Goal: Transaction & Acquisition: Purchase product/service

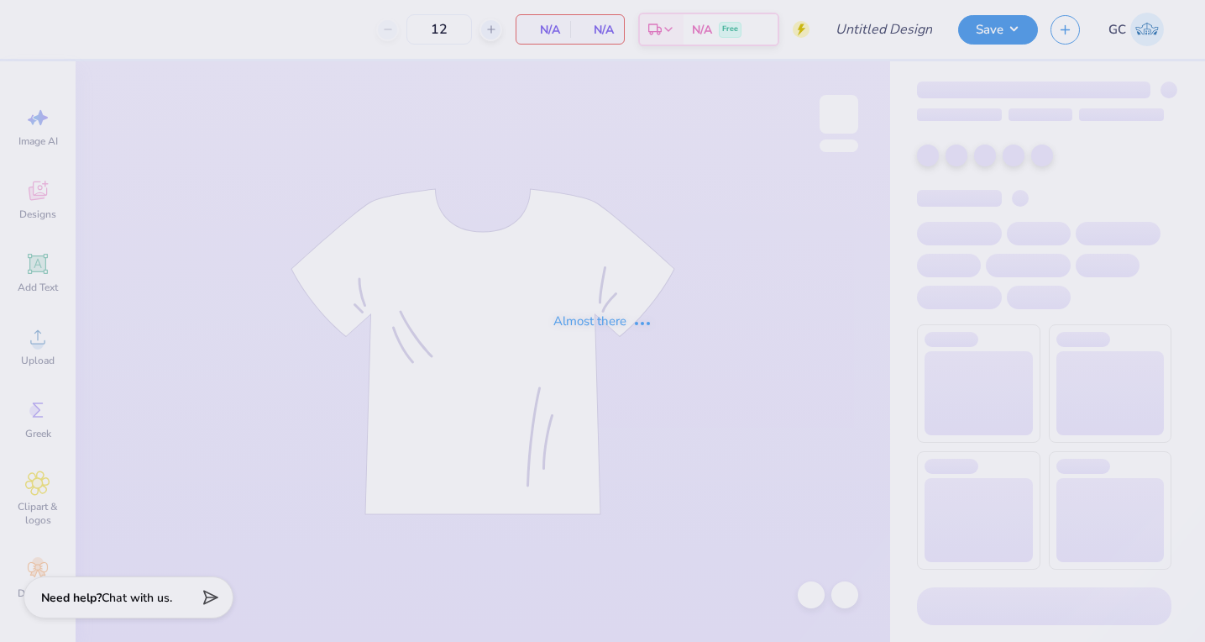
type input "Shaping Conference"
type input "48"
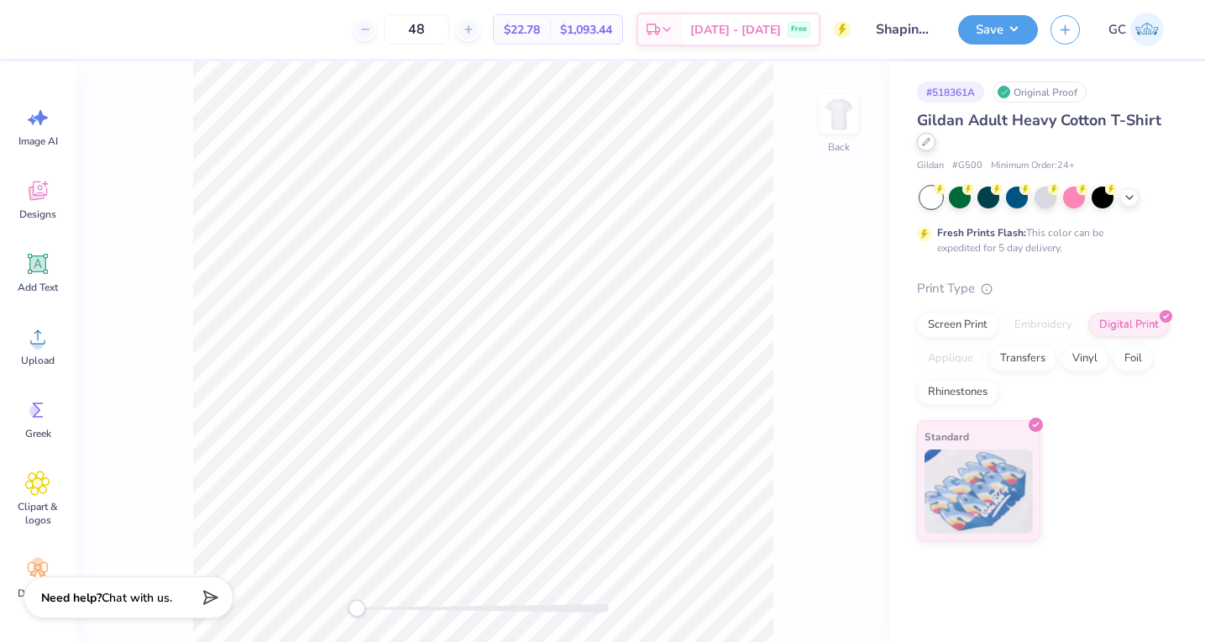
click at [931, 144] on div at bounding box center [926, 142] width 18 height 18
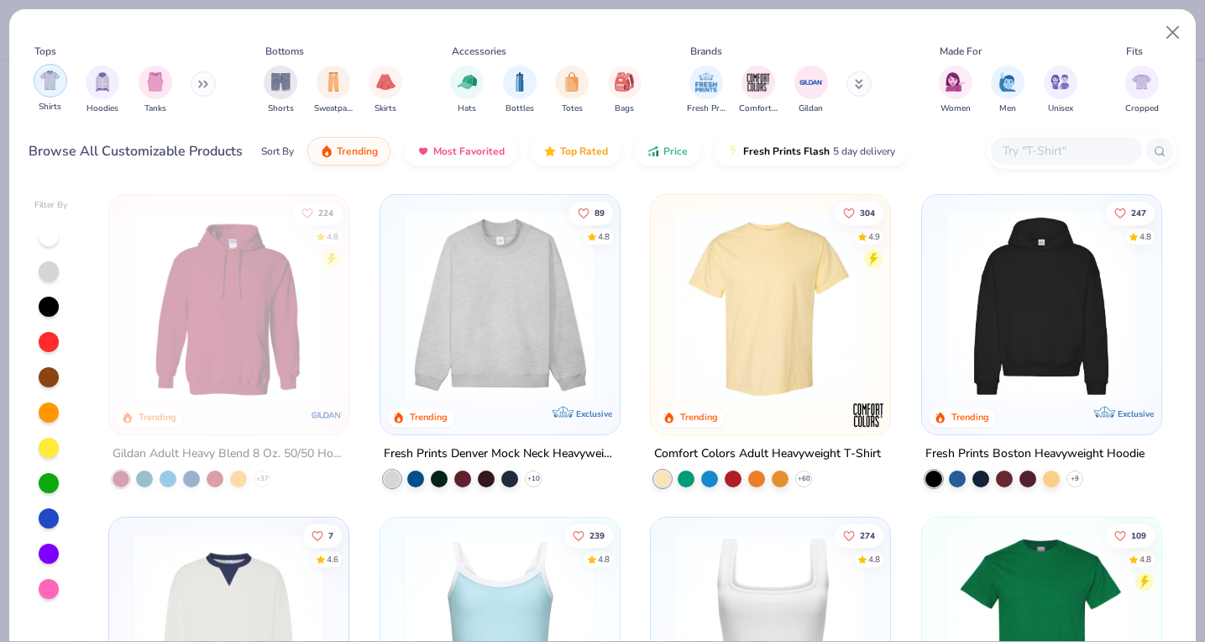
click at [58, 94] on div "filter for Shirts" at bounding box center [51, 81] width 34 height 34
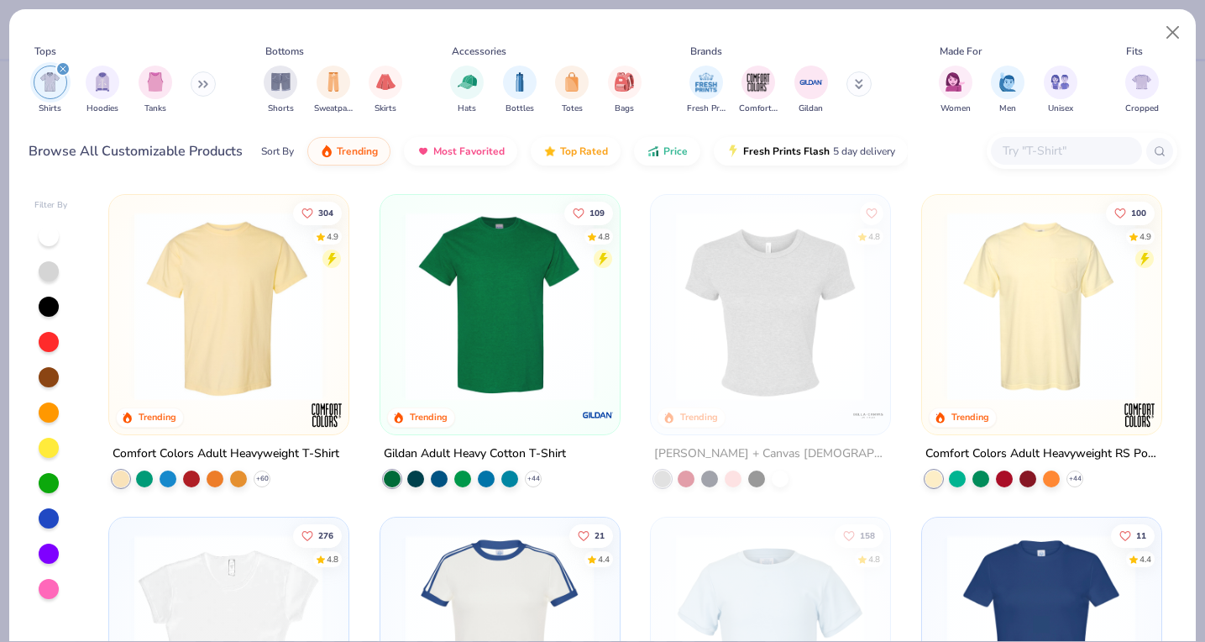
click at [199, 311] on img at bounding box center [228, 306] width 205 height 189
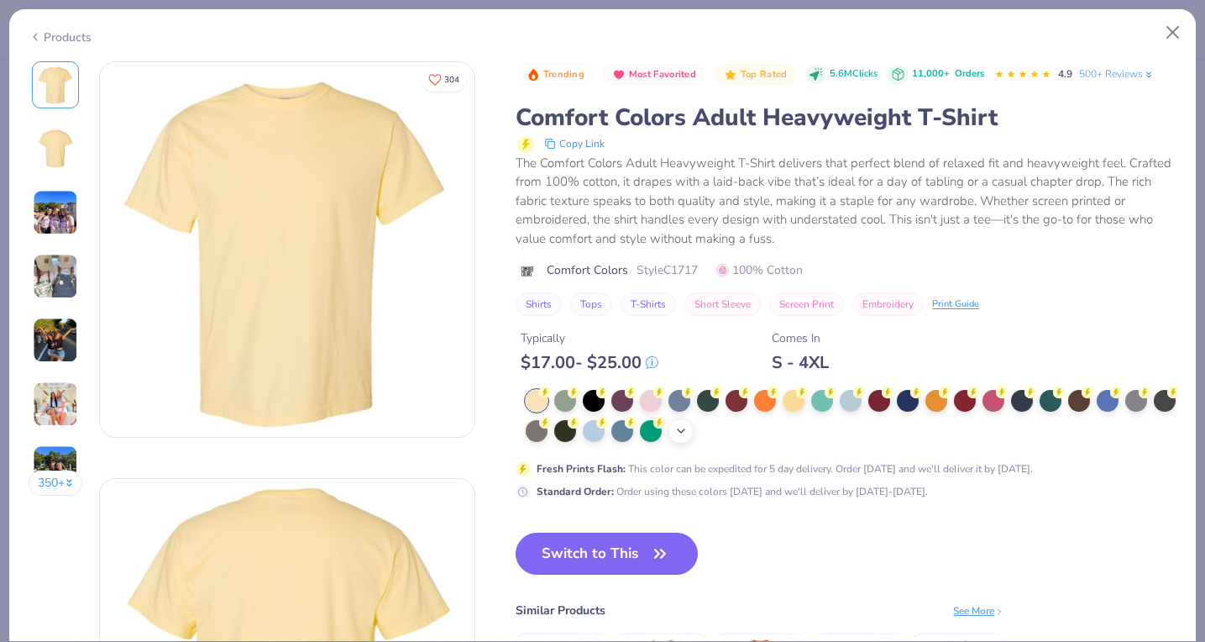
click at [681, 433] on icon at bounding box center [680, 430] width 13 height 13
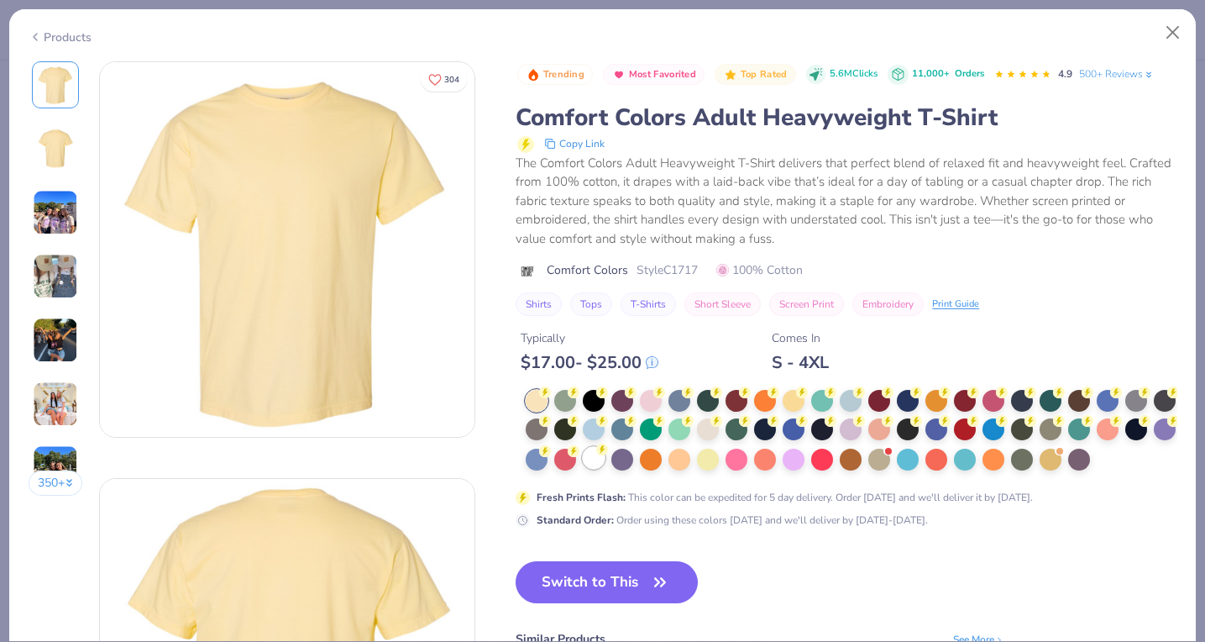
click at [592, 463] on div at bounding box center [594, 458] width 22 height 22
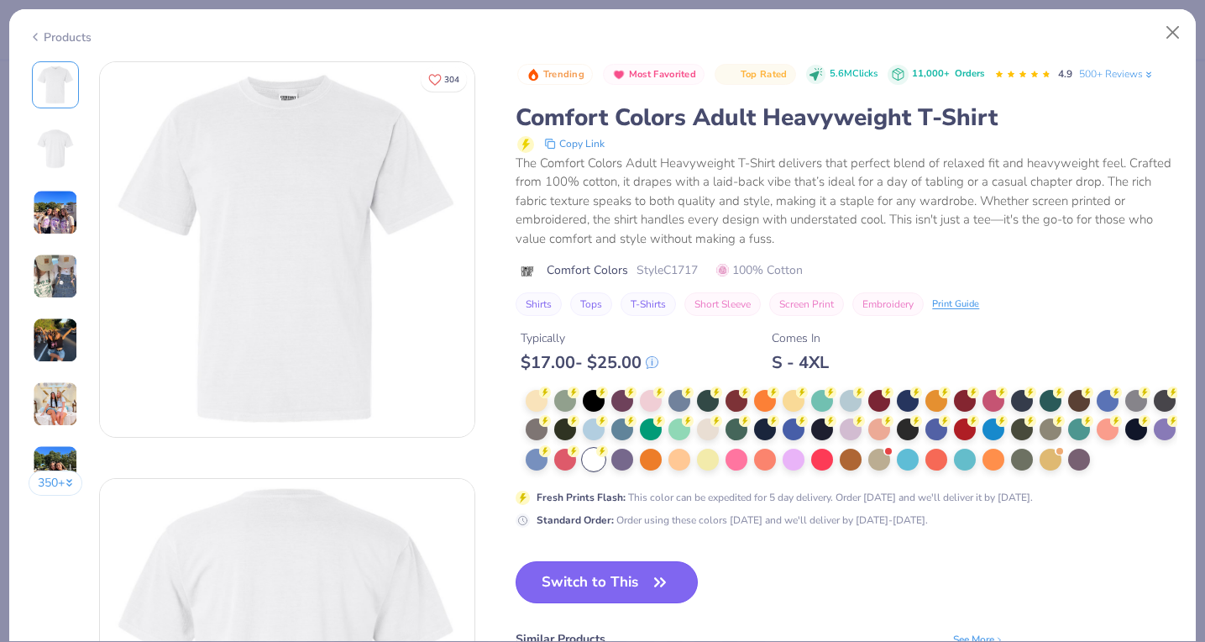
click at [597, 580] on button "Switch to This" at bounding box center [607, 582] width 182 height 42
